Goal: Communication & Community: Answer question/provide support

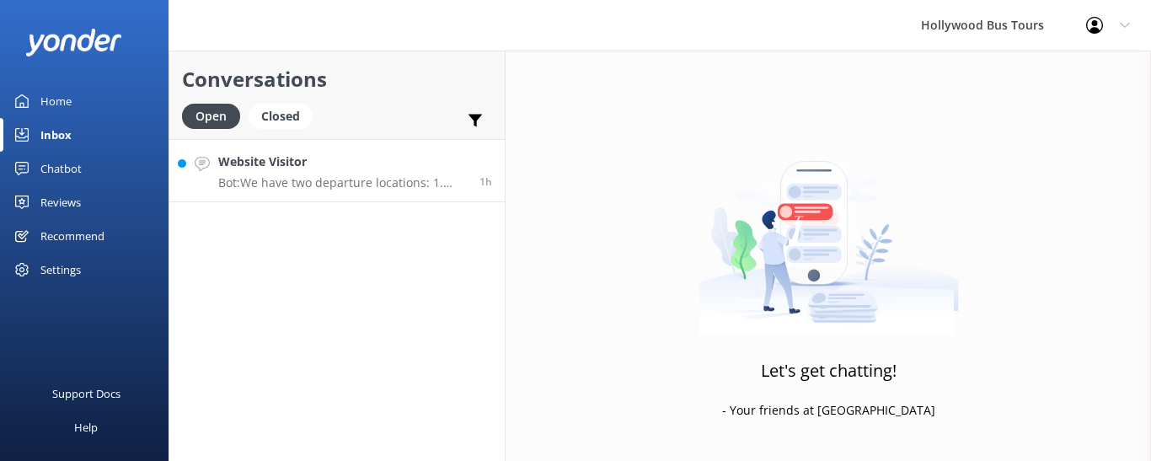
click at [291, 173] on div "Website Visitor Bot: We have two departure locations: 1. [STREET_ADDRESS] - Ple…" at bounding box center [342, 170] width 249 height 36
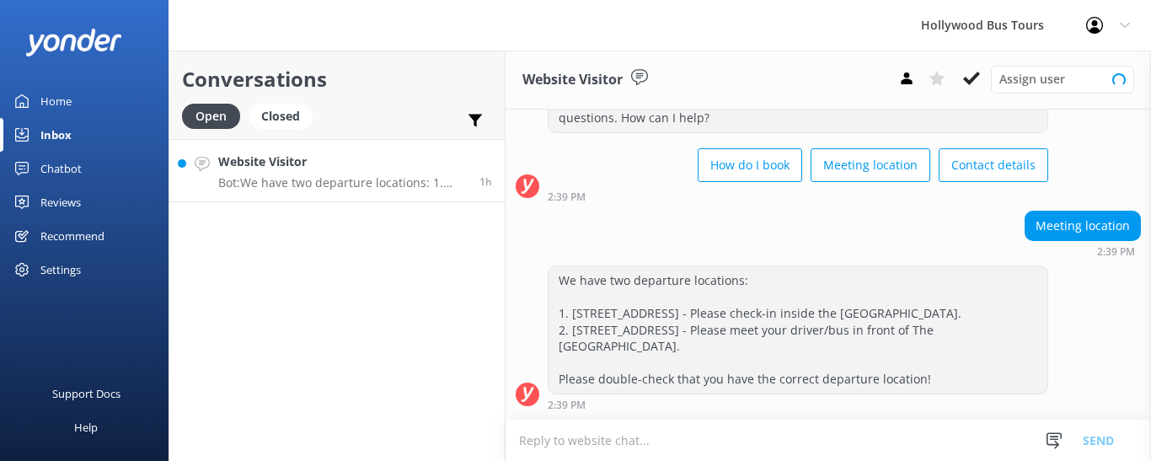
scroll to position [84, 0]
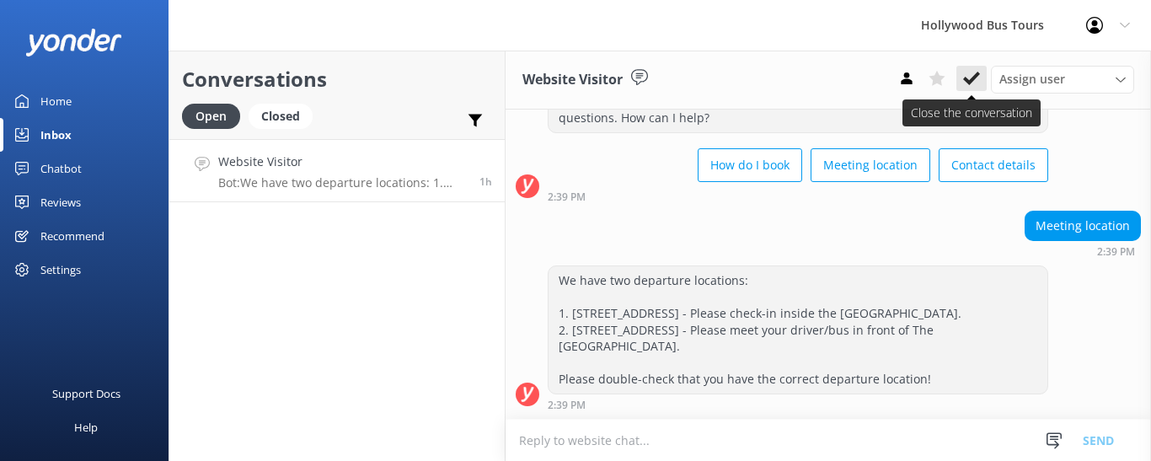
click at [979, 74] on use at bounding box center [971, 78] width 17 height 13
